Goal: Information Seeking & Learning: Check status

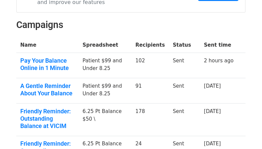
scroll to position [61, 0]
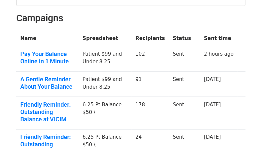
click at [57, 89] on td "A Gentle Reminder About Your Balance" at bounding box center [47, 83] width 62 height 25
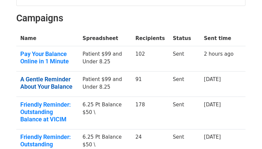
click at [58, 85] on link "A Gentle Reminder About Your Balance" at bounding box center [47, 82] width 55 height 14
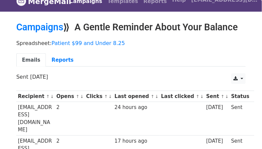
scroll to position [16, 0]
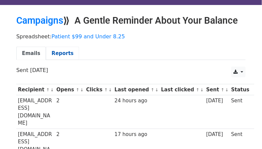
click at [57, 52] on link "Reports" at bounding box center [62, 54] width 33 height 14
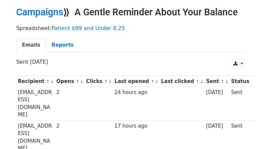
scroll to position [27, 0]
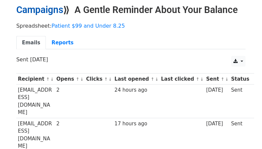
click at [29, 7] on link "Campaigns" at bounding box center [39, 9] width 47 height 11
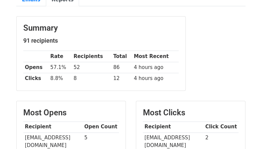
scroll to position [67, 0]
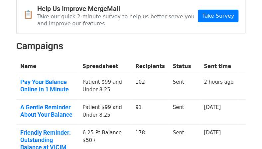
scroll to position [35, 0]
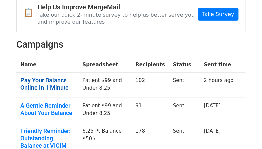
click at [35, 79] on link "Pay Your Balance Online in 1 Minute" at bounding box center [47, 83] width 55 height 14
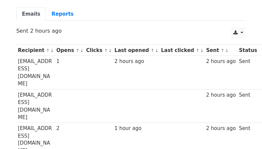
scroll to position [49, 0]
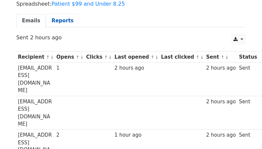
click at [56, 19] on link "Reports" at bounding box center [62, 21] width 33 height 14
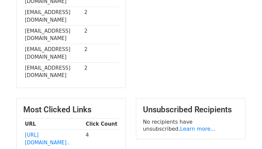
scroll to position [306, 0]
